Goal: Find specific page/section: Find specific page/section

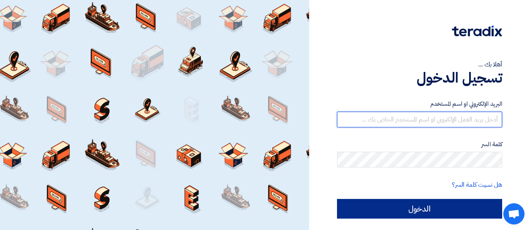
type input "[EMAIL_ADDRESS][DOMAIN_NAME]"
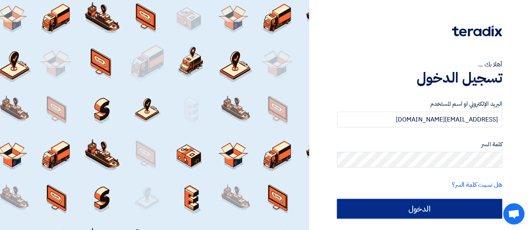
click at [415, 205] on input "الدخول" at bounding box center [419, 209] width 165 height 20
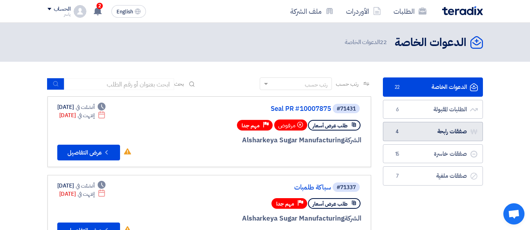
click at [427, 135] on link "صفقات رابحة صفقات رابحة 4" at bounding box center [433, 131] width 100 height 19
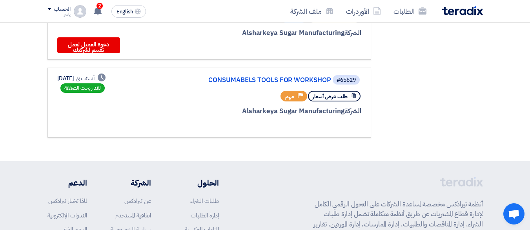
scroll to position [275, 0]
